Goal: Check status: Check status

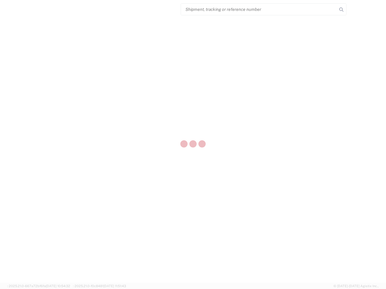
select select "US"
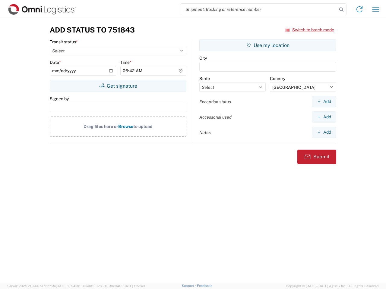
click at [259, 9] on input "search" at bounding box center [259, 9] width 156 height 11
click at [341, 10] on icon at bounding box center [341, 9] width 8 height 8
click at [359, 9] on icon at bounding box center [359, 10] width 10 height 10
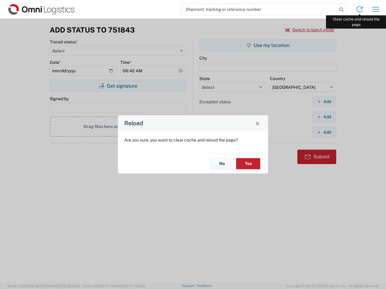
click at [376, 9] on div "Reload Are you sure, you want to clear cache and reload the page? No Yes" at bounding box center [193, 144] width 386 height 289
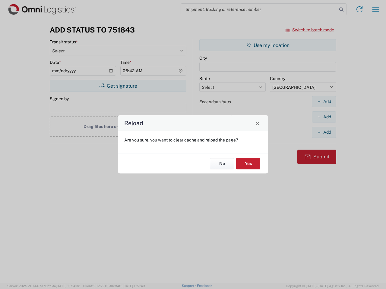
click at [310, 30] on div "Reload Are you sure, you want to clear cache and reload the page? No Yes" at bounding box center [193, 144] width 386 height 289
click at [118, 86] on div "Reload Are you sure, you want to clear cache and reload the page? No Yes" at bounding box center [193, 144] width 386 height 289
click at [268, 45] on div "Reload Are you sure, you want to clear cache and reload the page? No Yes" at bounding box center [193, 144] width 386 height 289
click at [324, 102] on div "Reload Are you sure, you want to clear cache and reload the page? No Yes" at bounding box center [193, 144] width 386 height 289
click at [324, 117] on div "Reload Are you sure, you want to clear cache and reload the page? No Yes" at bounding box center [193, 144] width 386 height 289
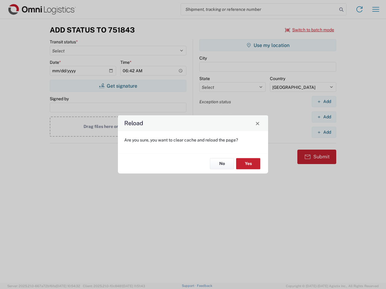
click at [324, 132] on div "Reload Are you sure, you want to clear cache and reload the page? No Yes" at bounding box center [193, 144] width 386 height 289
